Goal: Contribute content: Add original content to the website for others to see

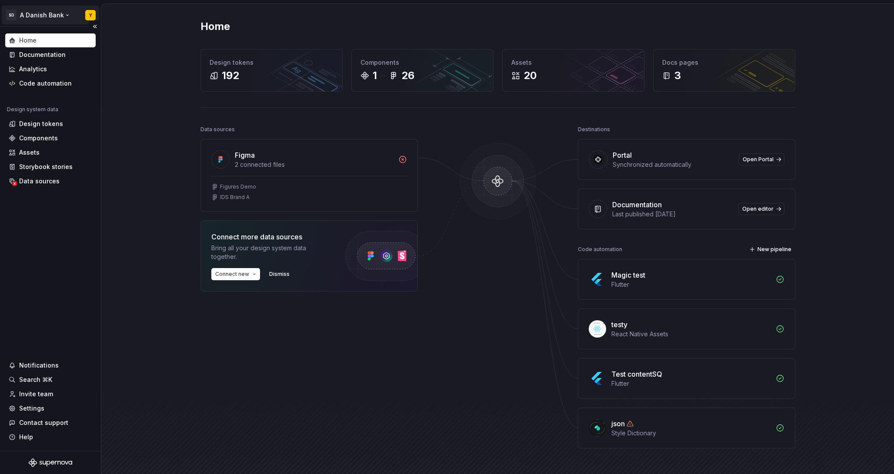
click at [43, 15] on html "SD A Danish Bank Y Home Documentation Analytics Code automation Design system d…" at bounding box center [447, 237] width 894 height 474
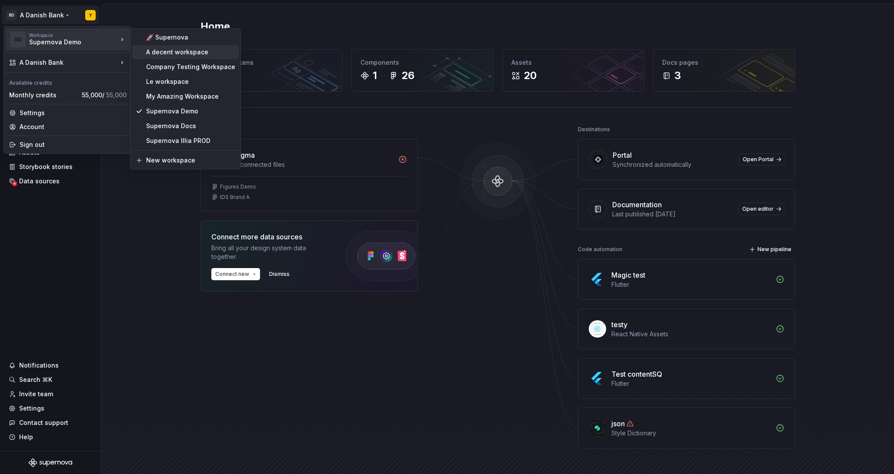
click at [184, 53] on div "A decent workspace" at bounding box center [190, 52] width 89 height 9
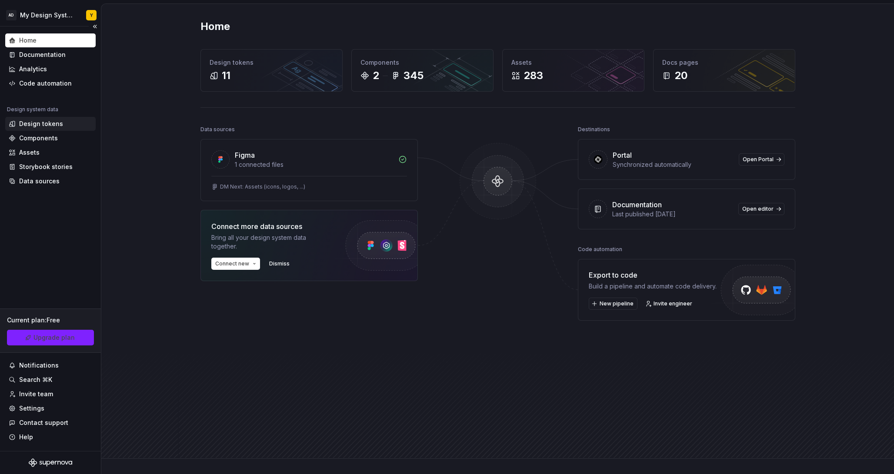
click at [38, 123] on div "Design tokens" at bounding box center [41, 124] width 44 height 9
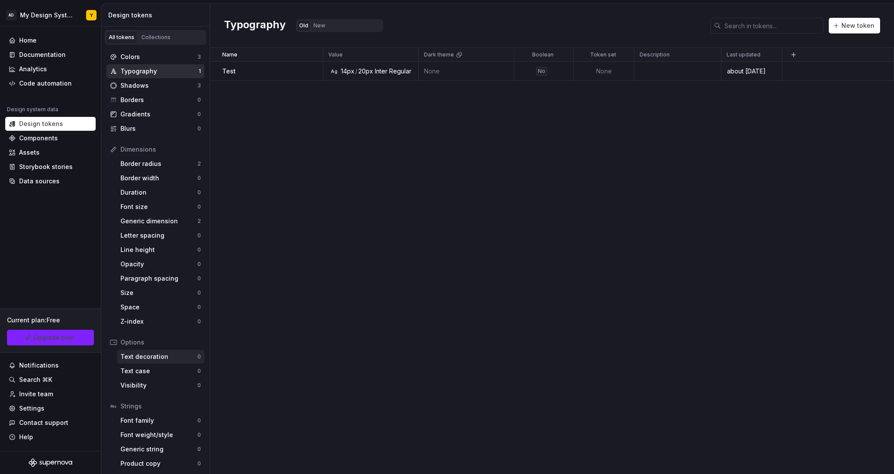
click at [156, 360] on div "Text decoration" at bounding box center [158, 357] width 77 height 9
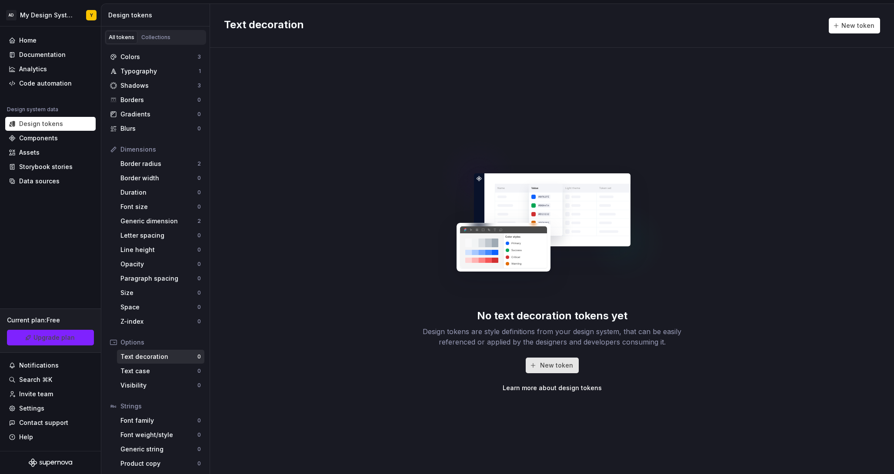
click at [536, 364] on button "New token" at bounding box center [552, 366] width 53 height 16
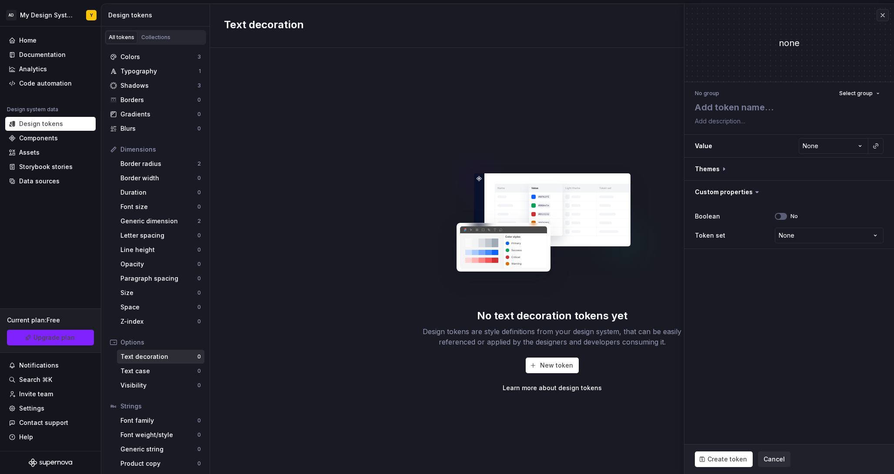
type textarea "*"
type textarea "D"
type textarea "*"
type textarea "De"
type textarea "*"
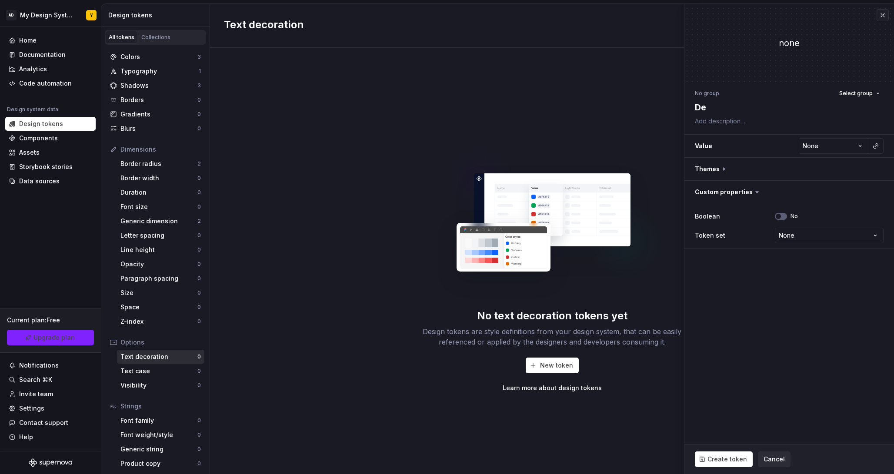
type textarea "Def"
type textarea "*"
type textarea "Defa"
type textarea "*"
type textarea "Defau"
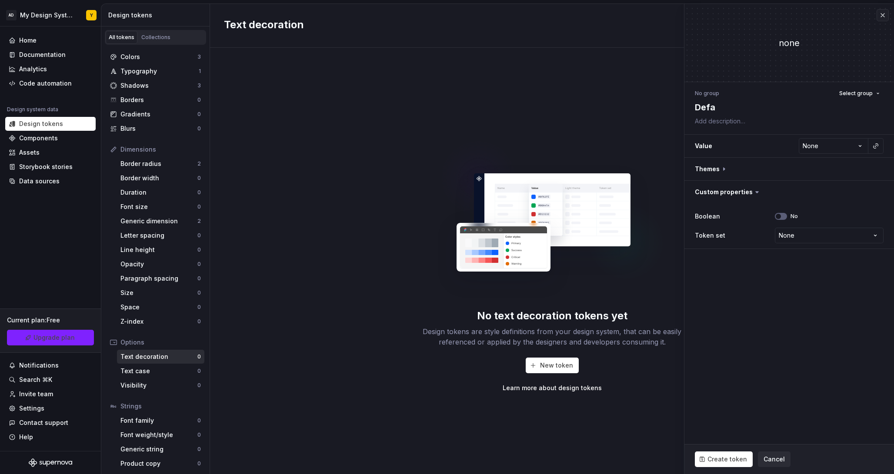
type textarea "*"
type textarea "Defaul"
type textarea "*"
type textarea "Default"
type textarea "*"
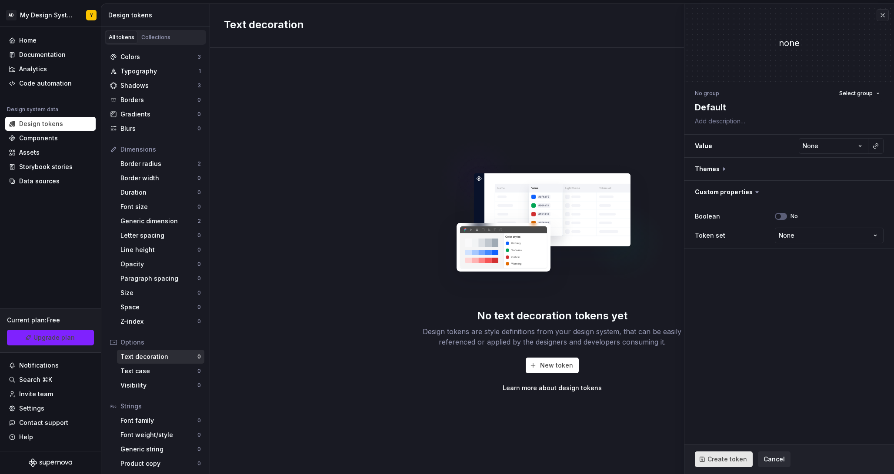
type textarea "Default"
click at [730, 456] on span "Create token" at bounding box center [727, 459] width 40 height 9
type textarea "*"
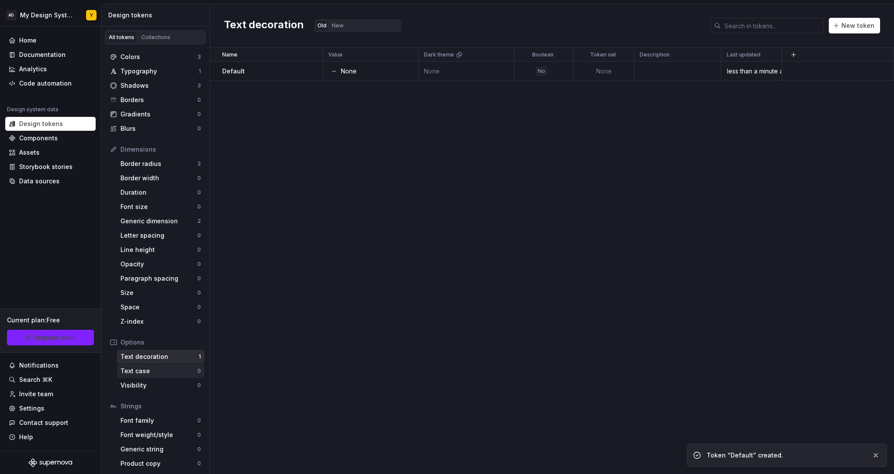
click at [163, 369] on div "Text case" at bounding box center [158, 371] width 77 height 9
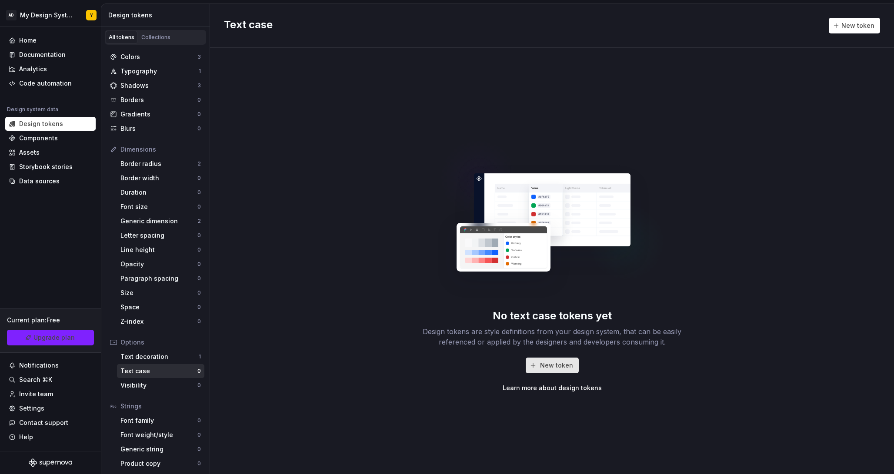
click at [542, 363] on span "New token" at bounding box center [556, 365] width 33 height 9
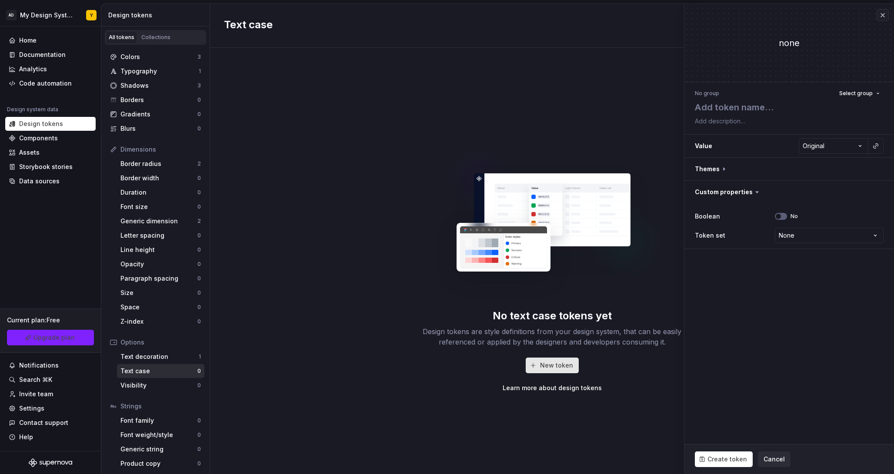
type textarea "*"
type textarea "D"
type textarea "*"
type textarea "De"
type textarea "*"
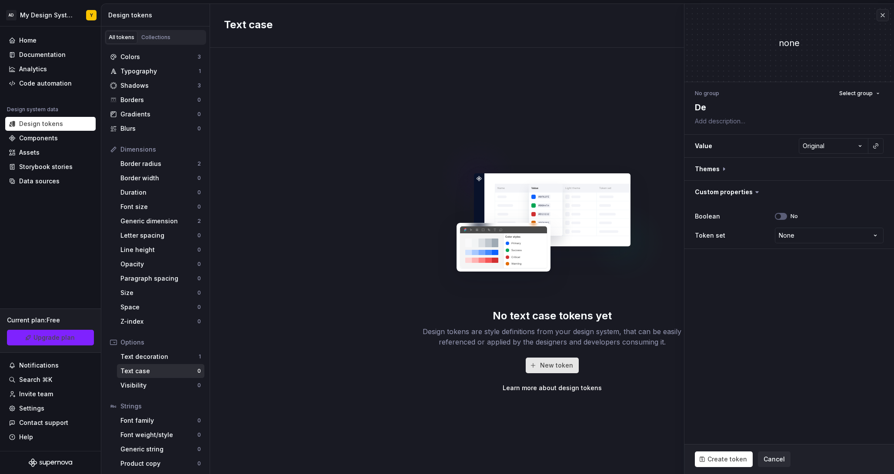
type textarea "Def"
type textarea "*"
type textarea "Defa"
type textarea "*"
type textarea "Defau"
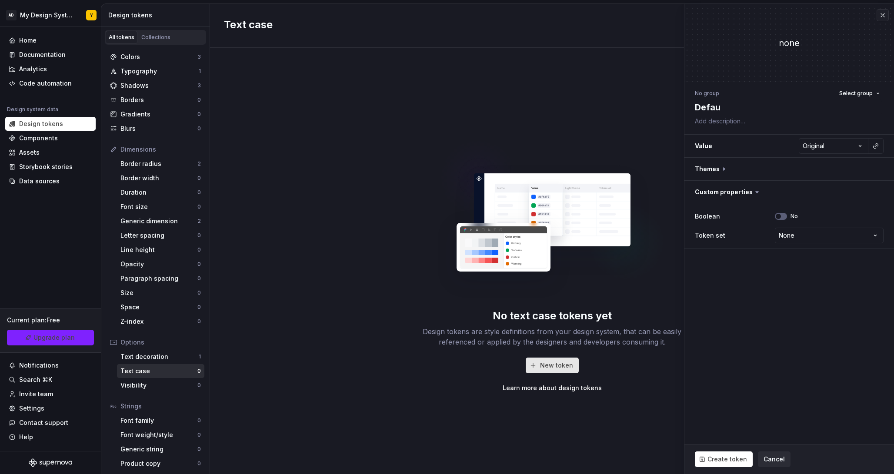
type textarea "*"
type textarea "Defaul"
type textarea "*"
type textarea "Default"
click at [719, 459] on span "Create token" at bounding box center [727, 459] width 40 height 9
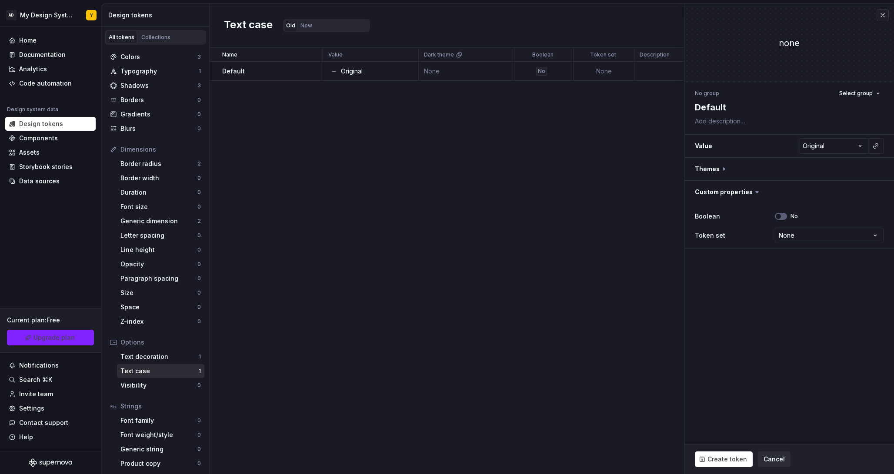
type textarea "*"
